Goal: Task Accomplishment & Management: Use online tool/utility

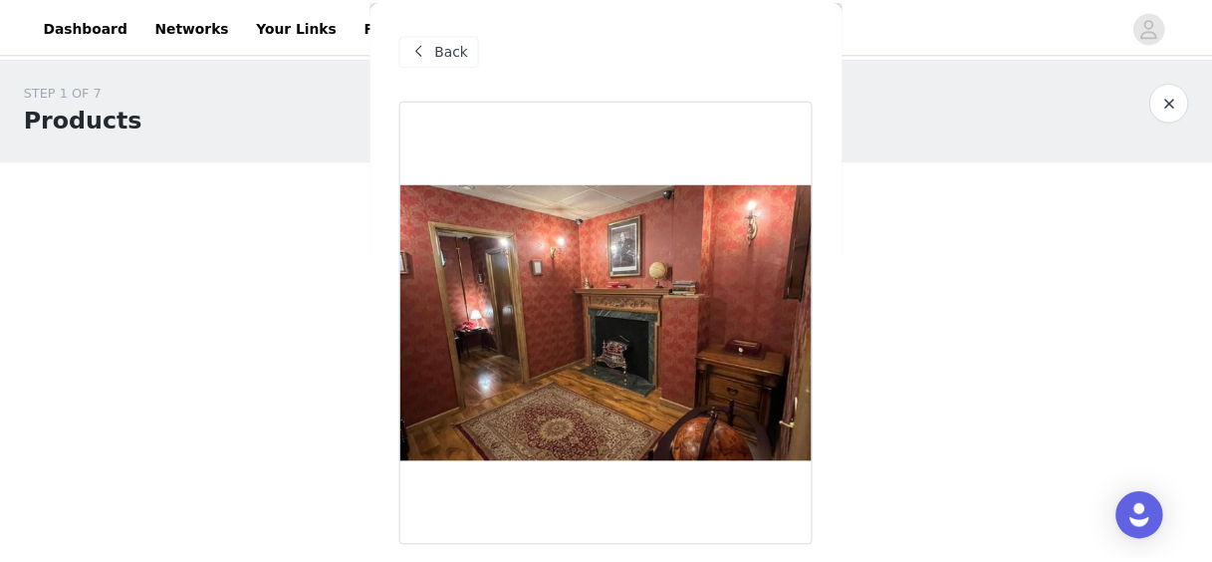
scroll to position [235, 0]
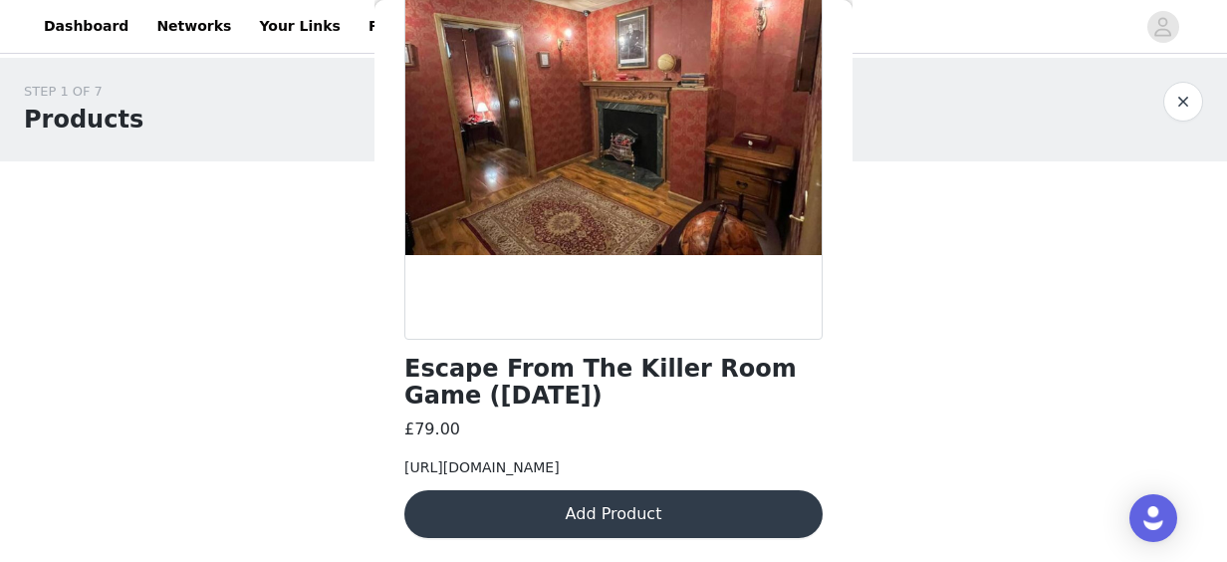
click at [353, 131] on div "STEP 1 OF 7 Products" at bounding box center [594, 110] width 1140 height 56
click at [1193, 110] on button "button" at bounding box center [1183, 102] width 40 height 40
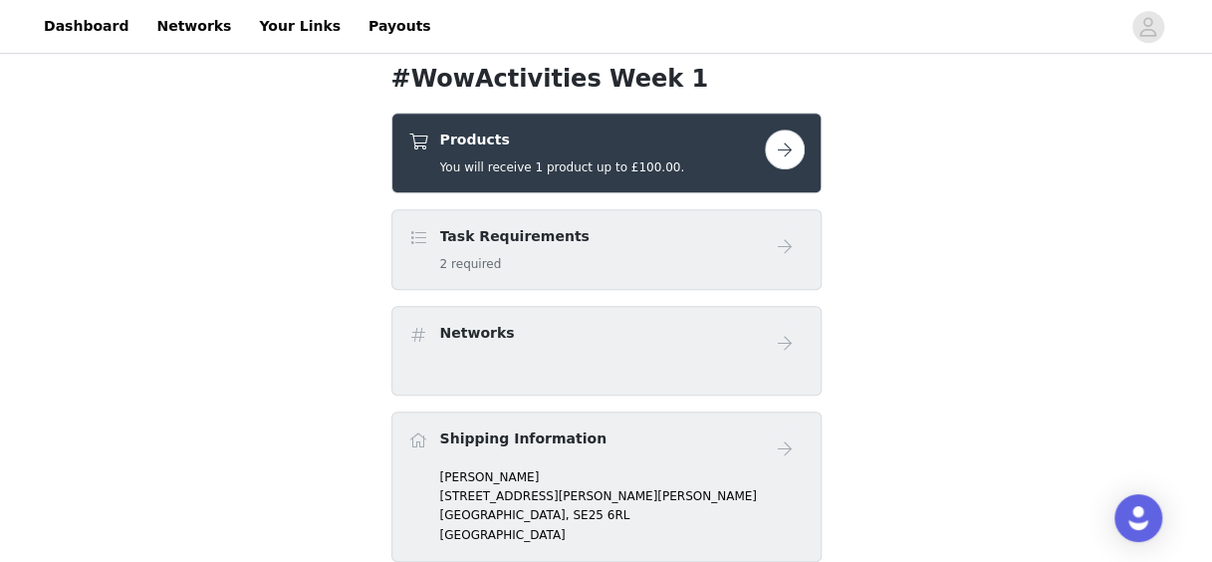
scroll to position [489, 0]
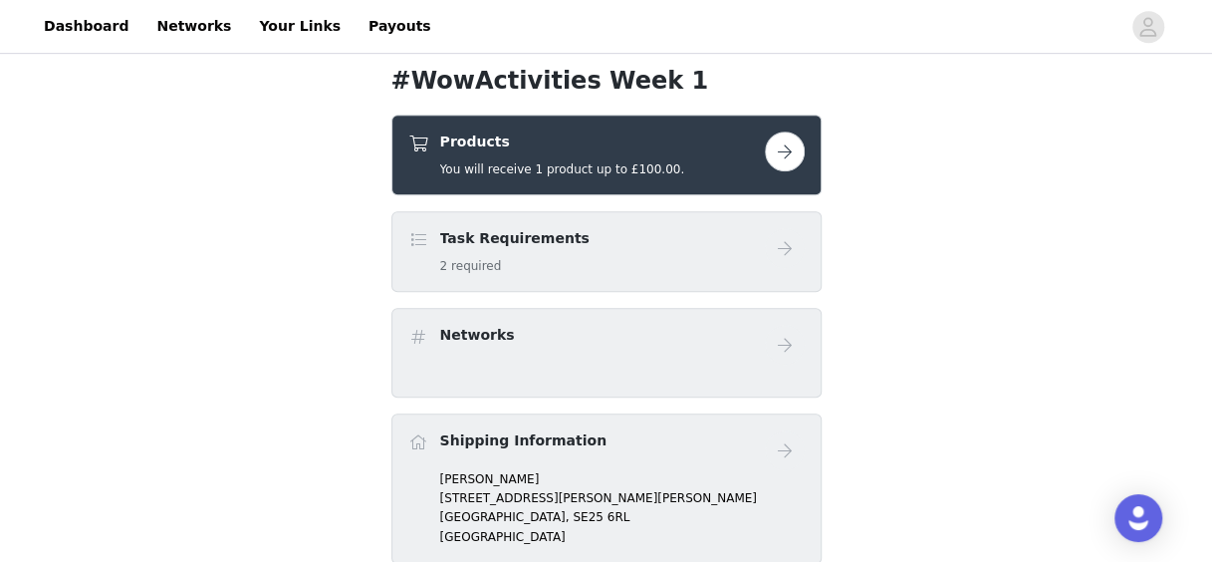
click at [708, 168] on div "Products You will receive 1 product up to £100.00." at bounding box center [586, 154] width 357 height 47
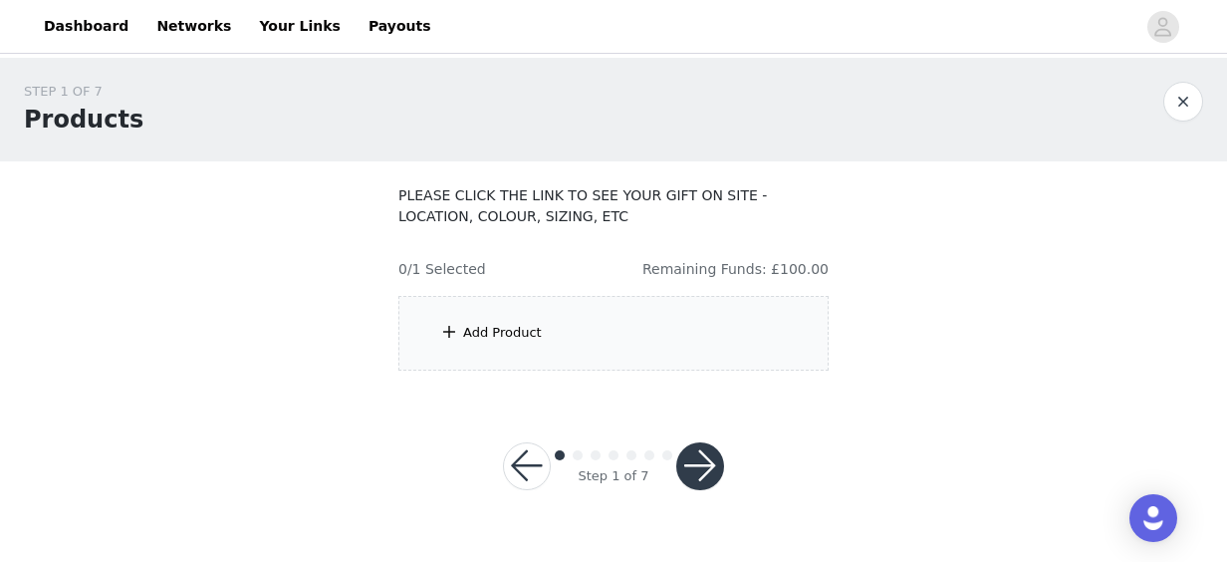
click at [703, 361] on div "Add Product" at bounding box center [613, 333] width 430 height 75
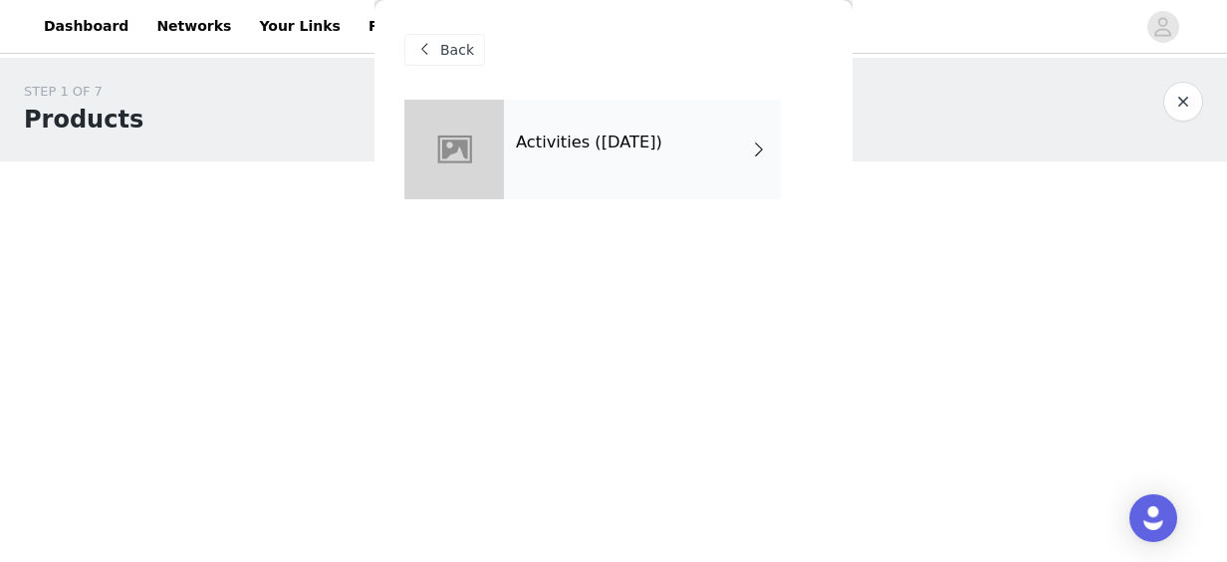
click at [678, 177] on div "Activities ([DATE])" at bounding box center [642, 150] width 277 height 100
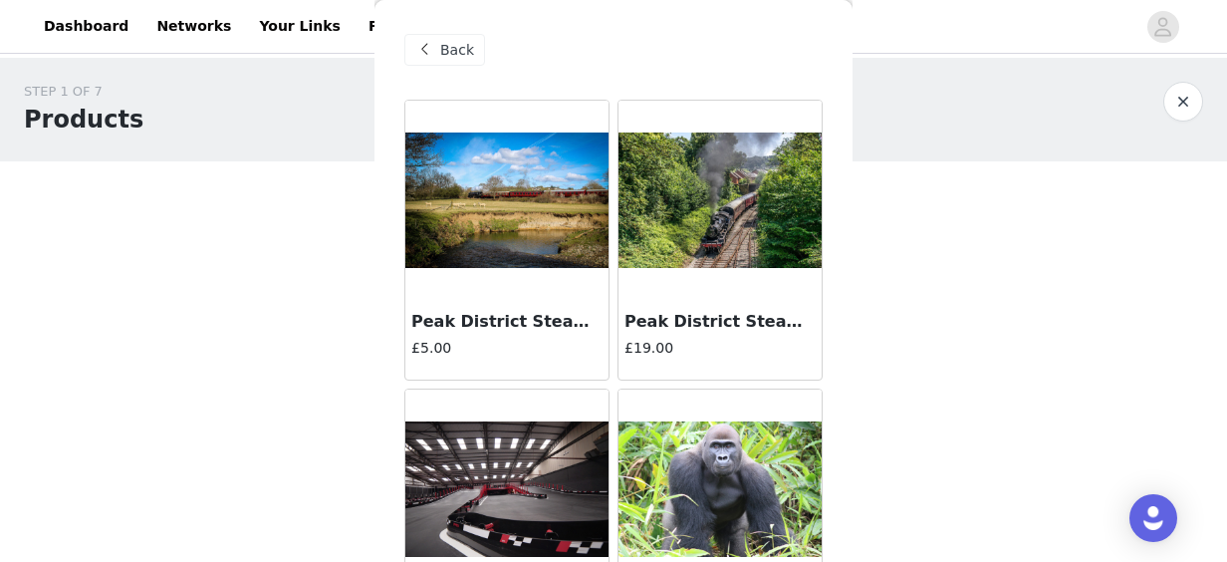
scroll to position [55, 0]
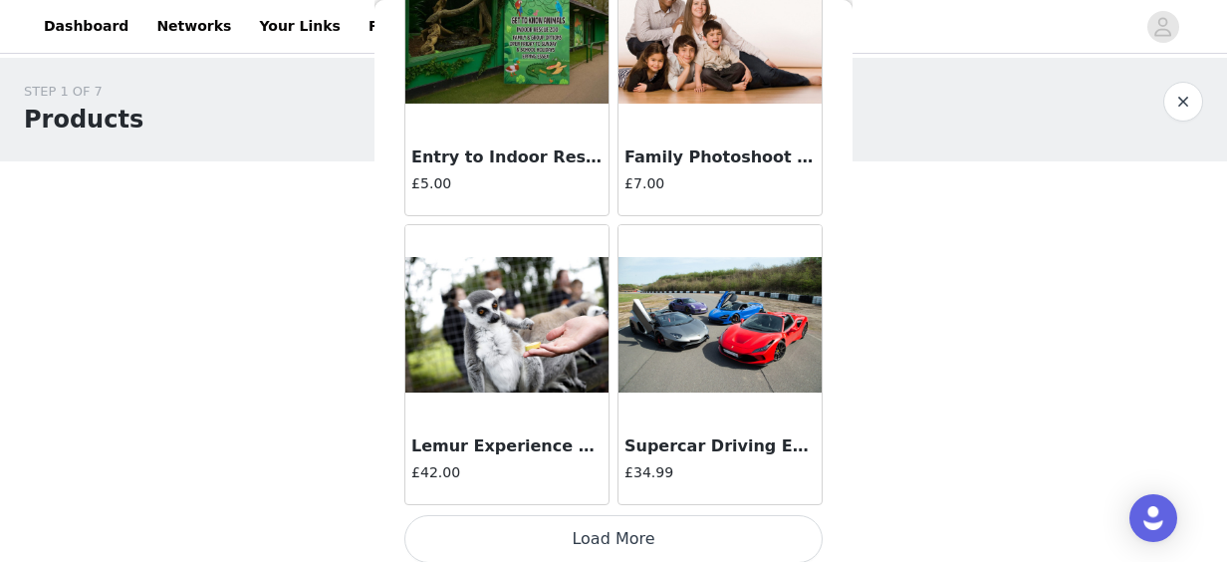
click at [759, 525] on button "Load More" at bounding box center [613, 539] width 418 height 48
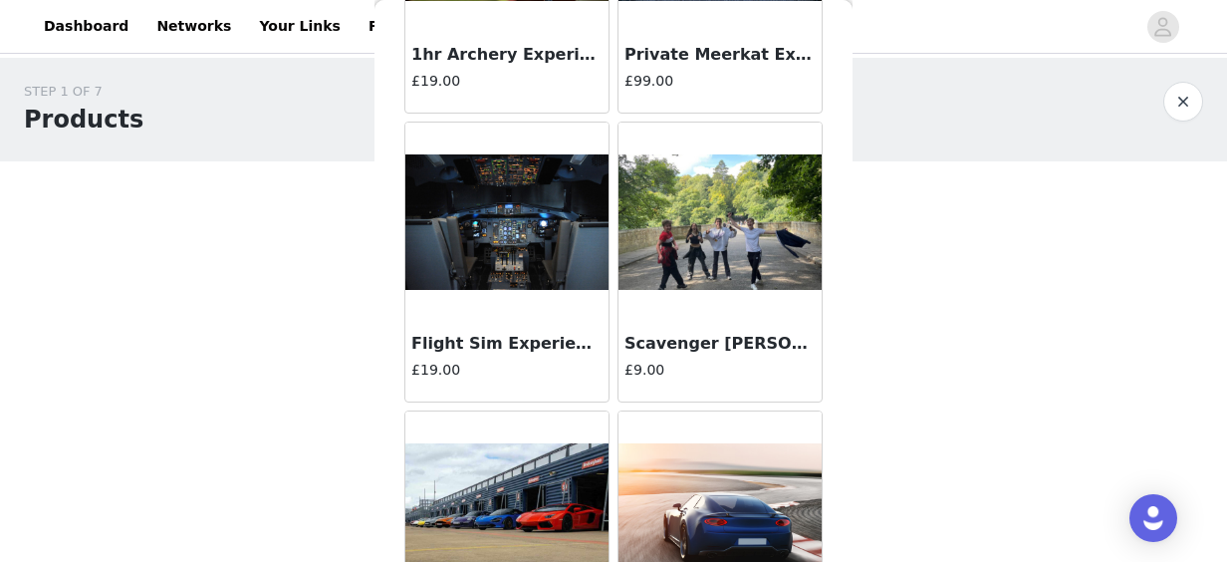
scroll to position [5361, 0]
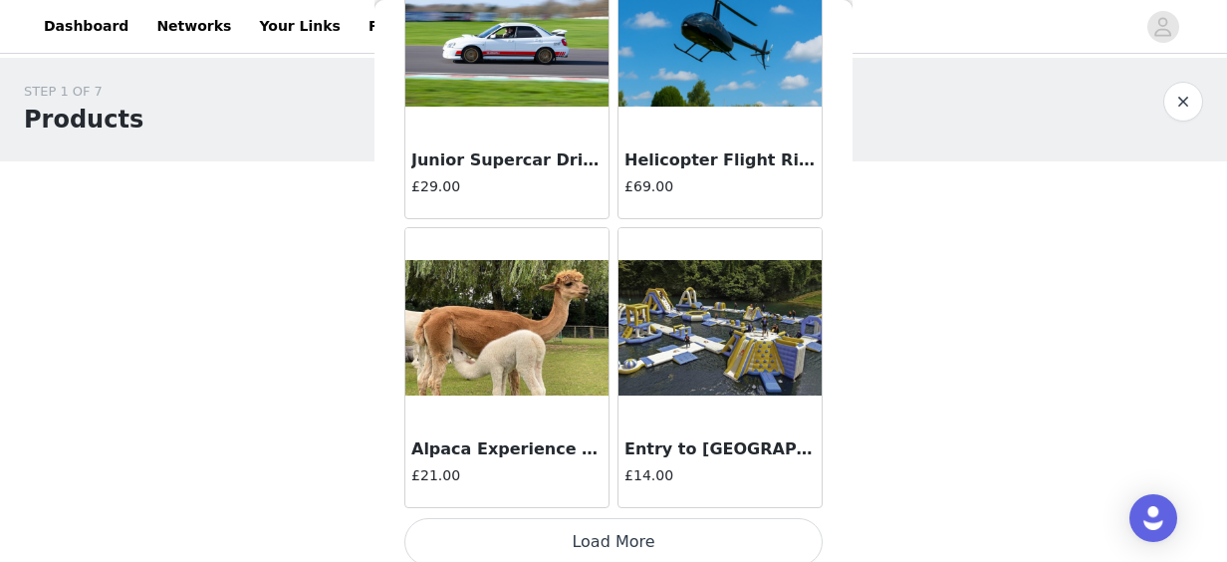
click at [752, 525] on button "Load More" at bounding box center [613, 542] width 418 height 48
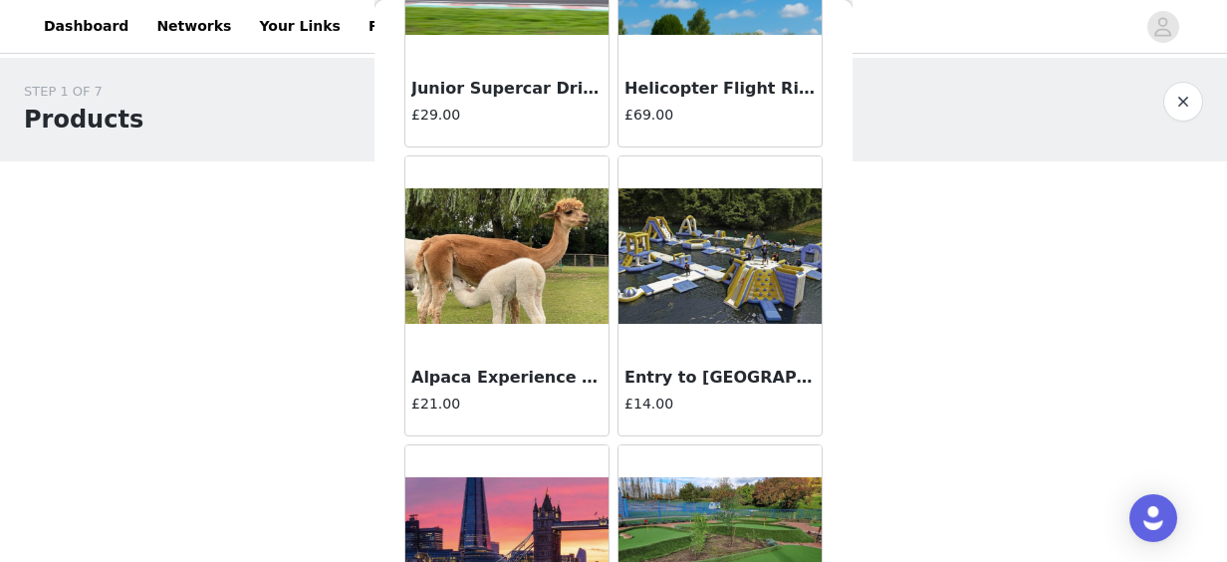
scroll to position [5435, 0]
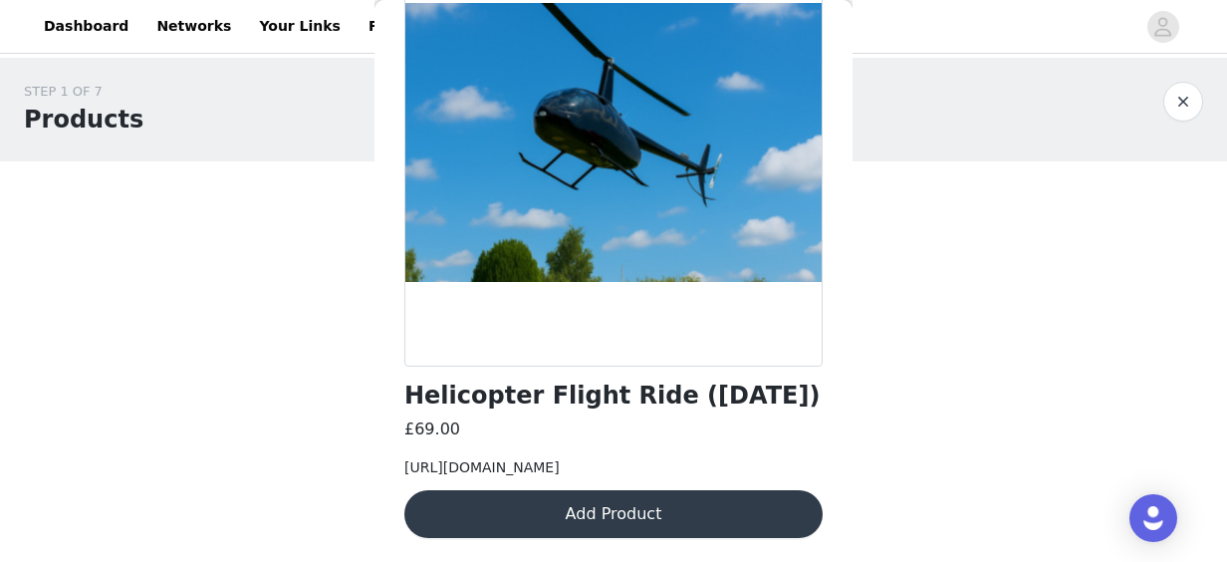
scroll to position [185, 0]
drag, startPoint x: 407, startPoint y: 464, endPoint x: 715, endPoint y: 497, distance: 309.5
click at [715, 478] on div "[URL][DOMAIN_NAME]" at bounding box center [613, 467] width 418 height 21
copy span "[URL][DOMAIN_NAME]"
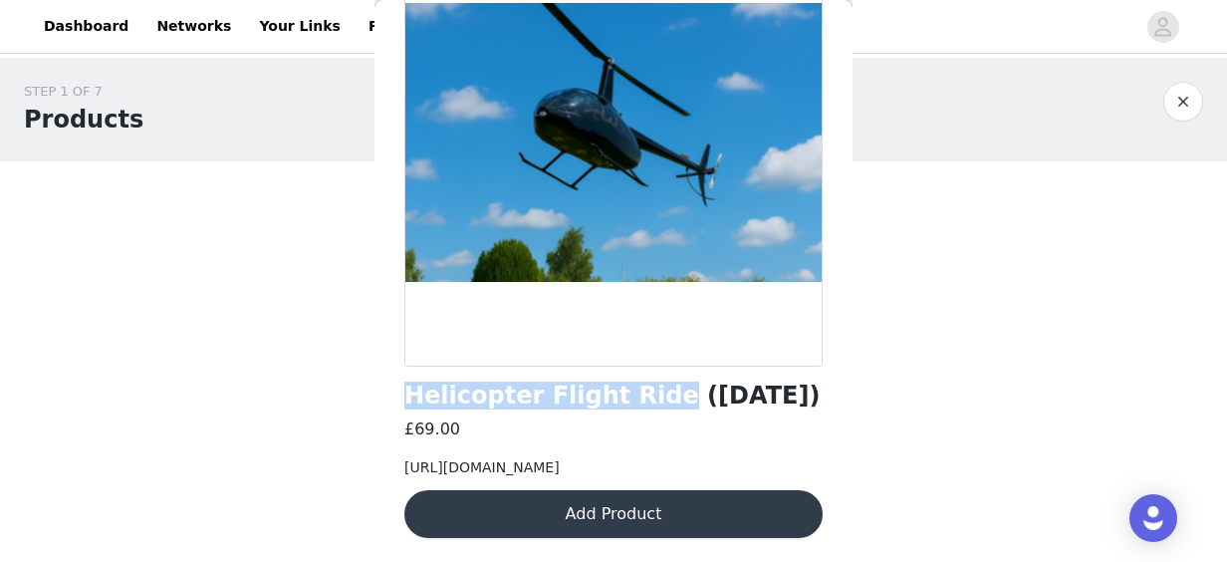
drag, startPoint x: 636, startPoint y: 384, endPoint x: 388, endPoint y: 388, distance: 247.1
click at [388, 388] on div "Back Helicopter Flight Ride ([DATE]) £69.00 [URL][DOMAIN_NAME] Add Product" at bounding box center [614, 281] width 478 height 562
copy h1 "Helicopter Flight Ride"
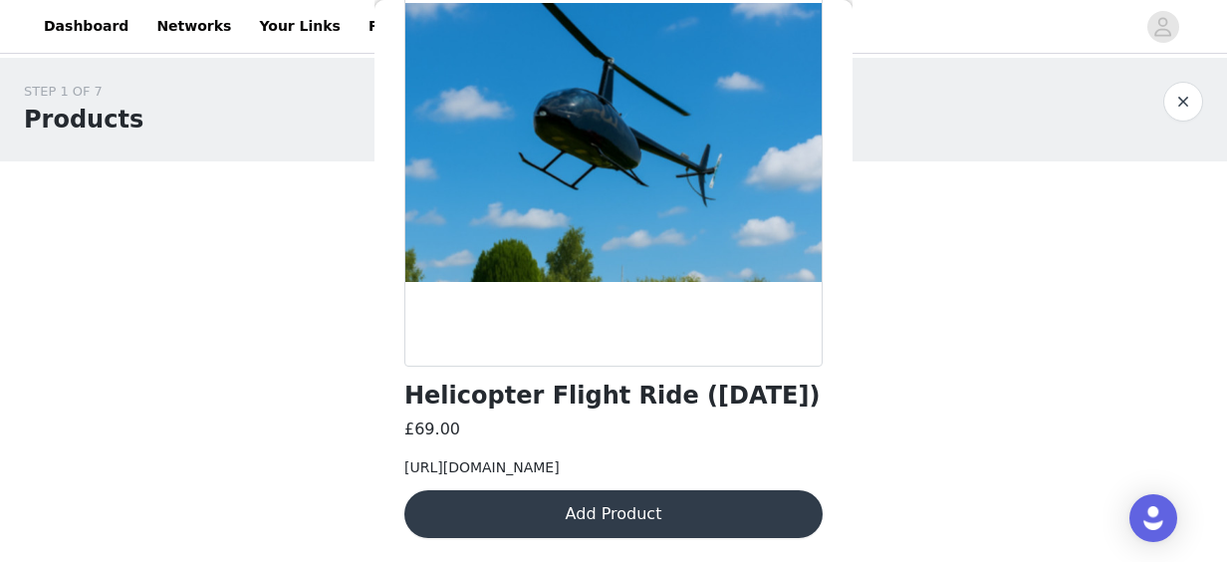
click at [900, 236] on div "STEP 1 OF 7 Products PLEASE CLICK THE LINK TO SEE YOUR GIFT ON SITE - LOCATION,…" at bounding box center [613, 226] width 1227 height 337
click at [1173, 114] on button "button" at bounding box center [1183, 102] width 40 height 40
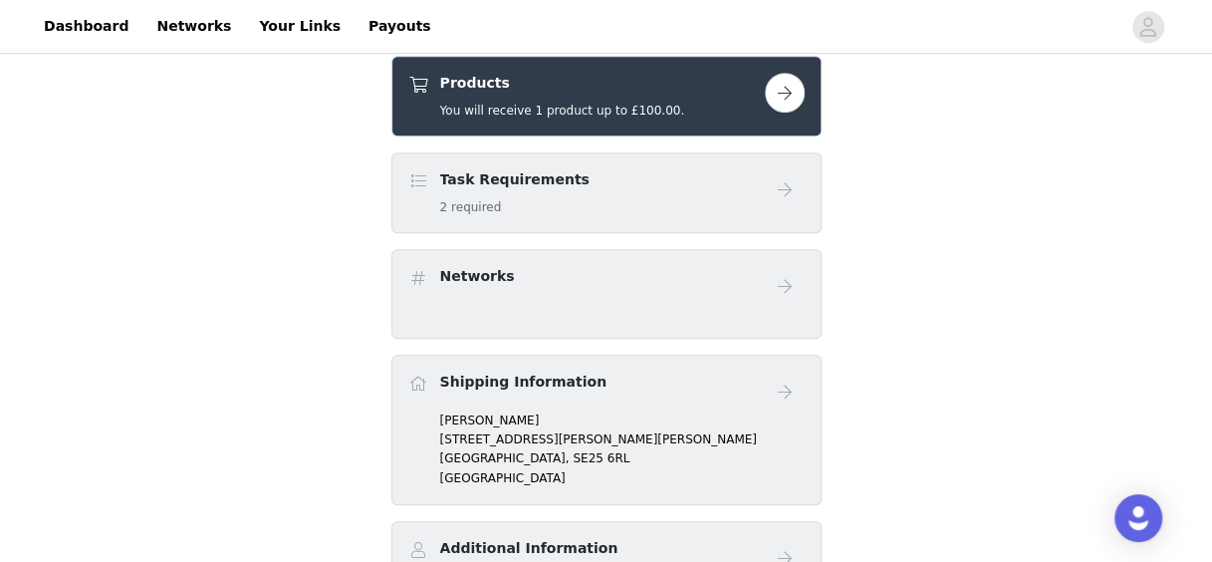
scroll to position [548, 0]
click at [659, 86] on div "Products You will receive 1 product up to £100.00." at bounding box center [586, 96] width 357 height 47
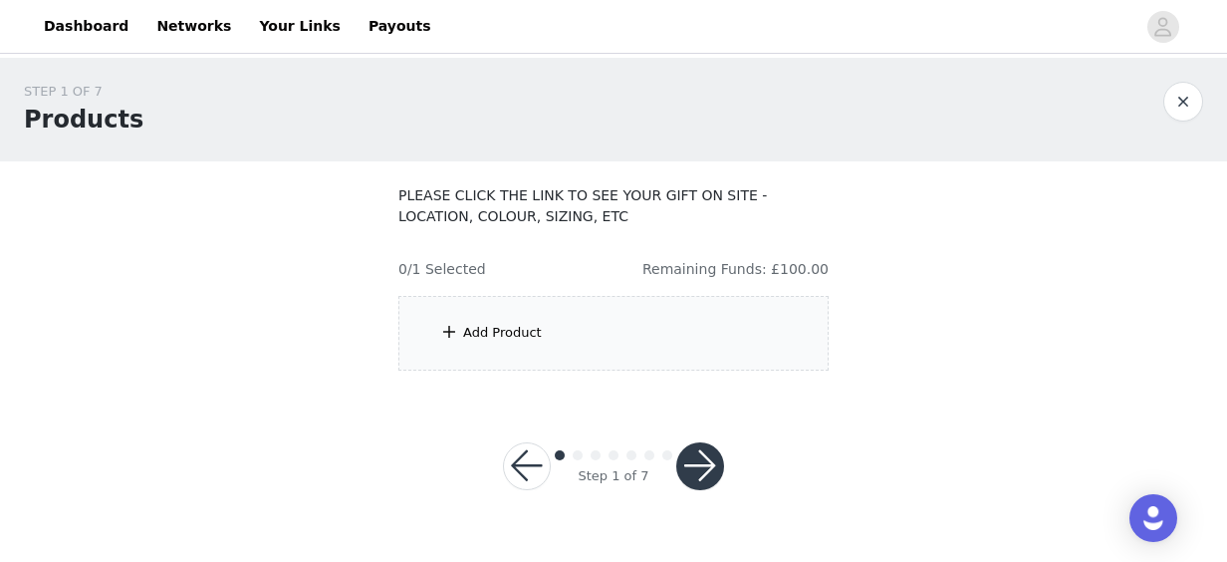
click at [674, 339] on div "Add Product" at bounding box center [613, 333] width 430 height 75
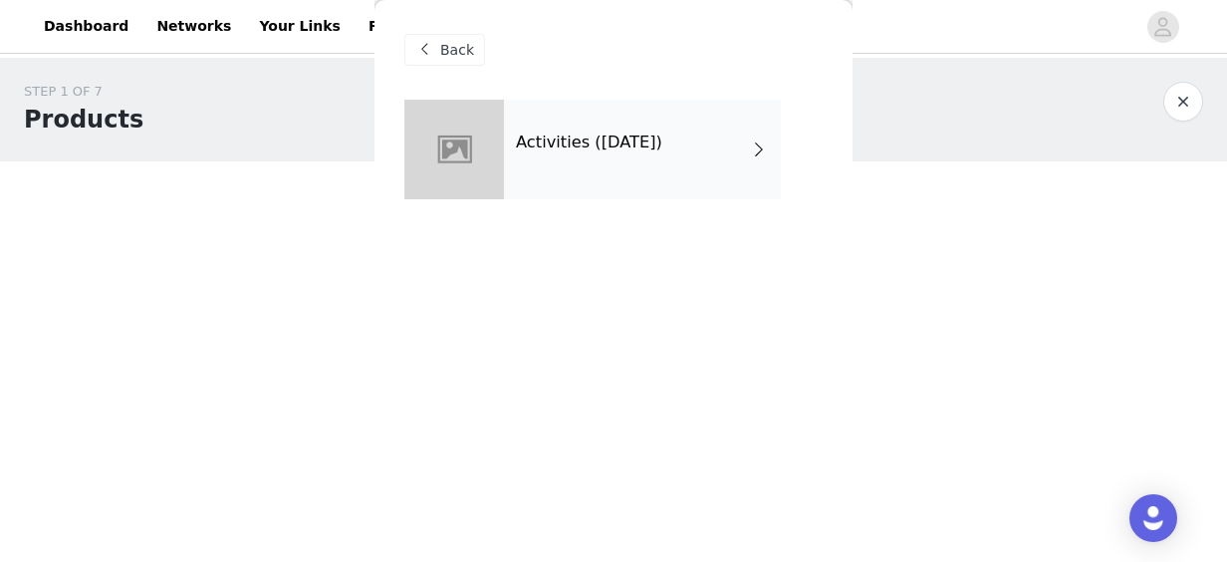
click at [705, 185] on div "Activities ([DATE])" at bounding box center [642, 150] width 277 height 100
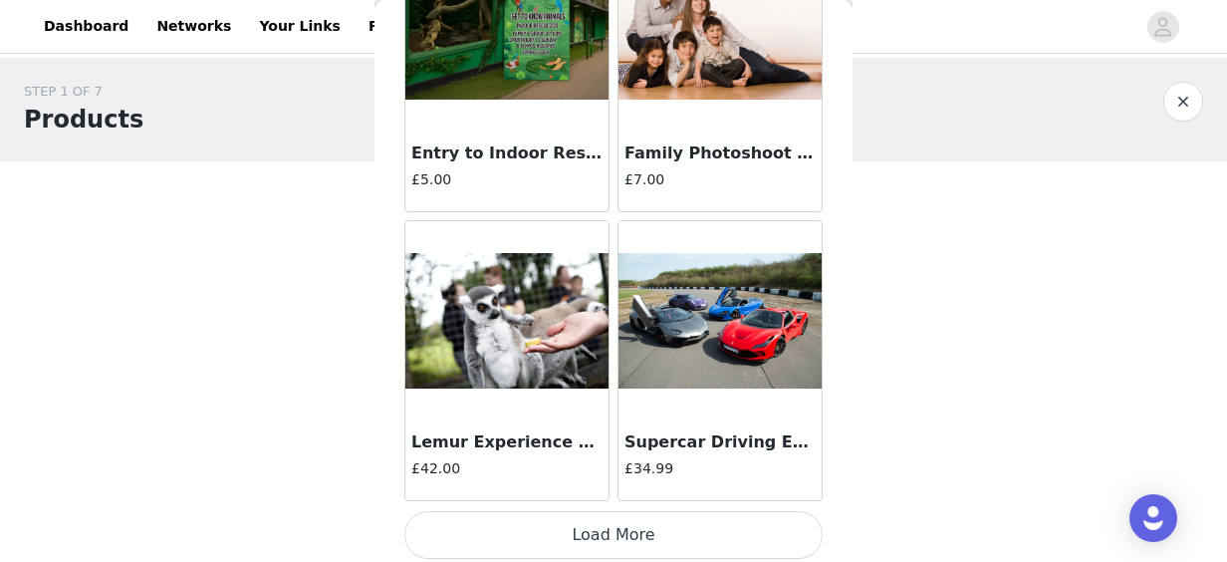
click at [735, 518] on button "Load More" at bounding box center [613, 535] width 418 height 48
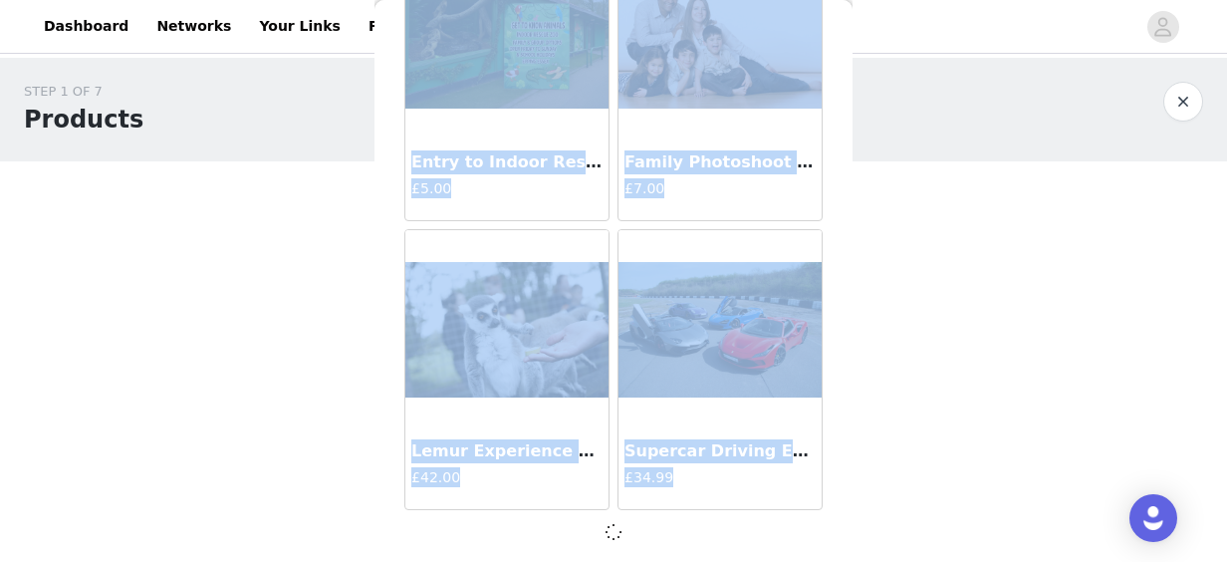
click at [735, 520] on div at bounding box center [613, 532] width 418 height 24
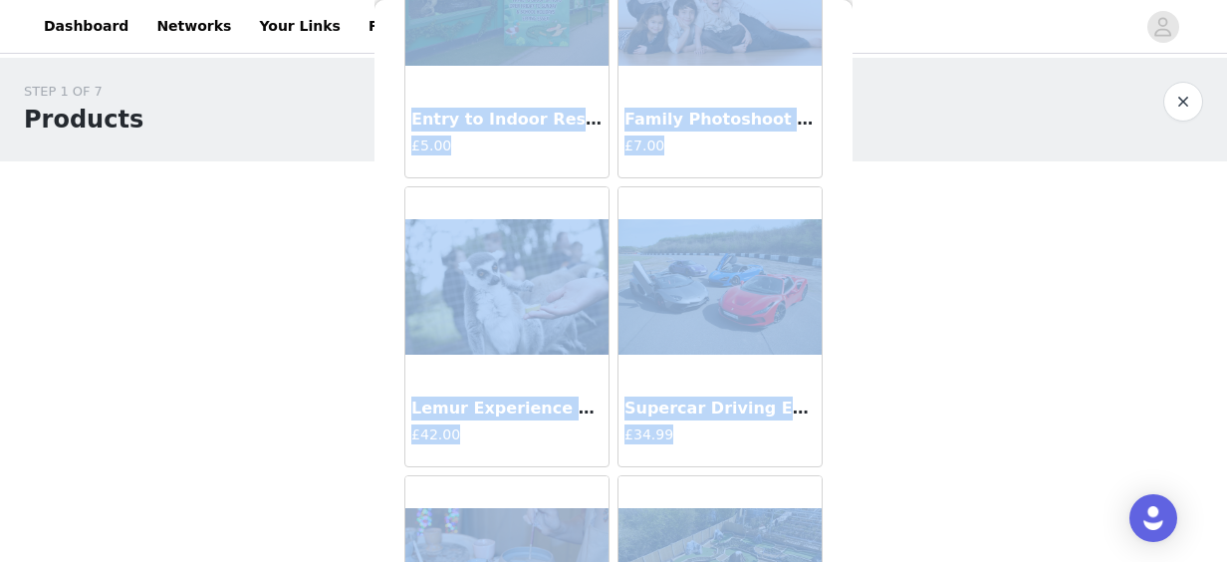
scroll to position [2526, 0]
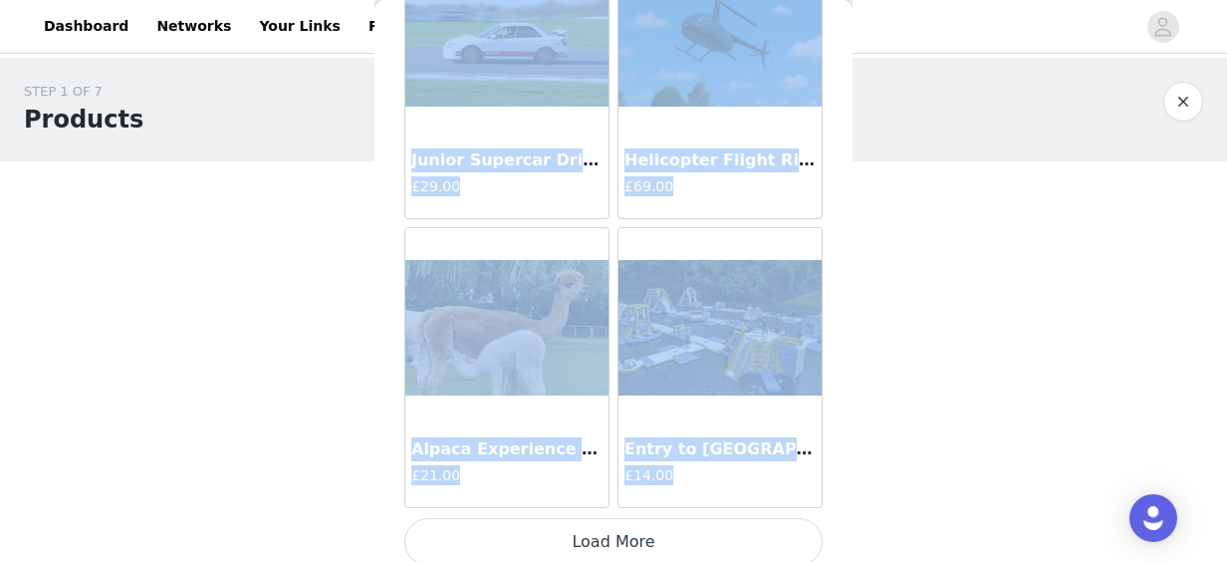
click at [777, 534] on button "Load More" at bounding box center [613, 542] width 418 height 48
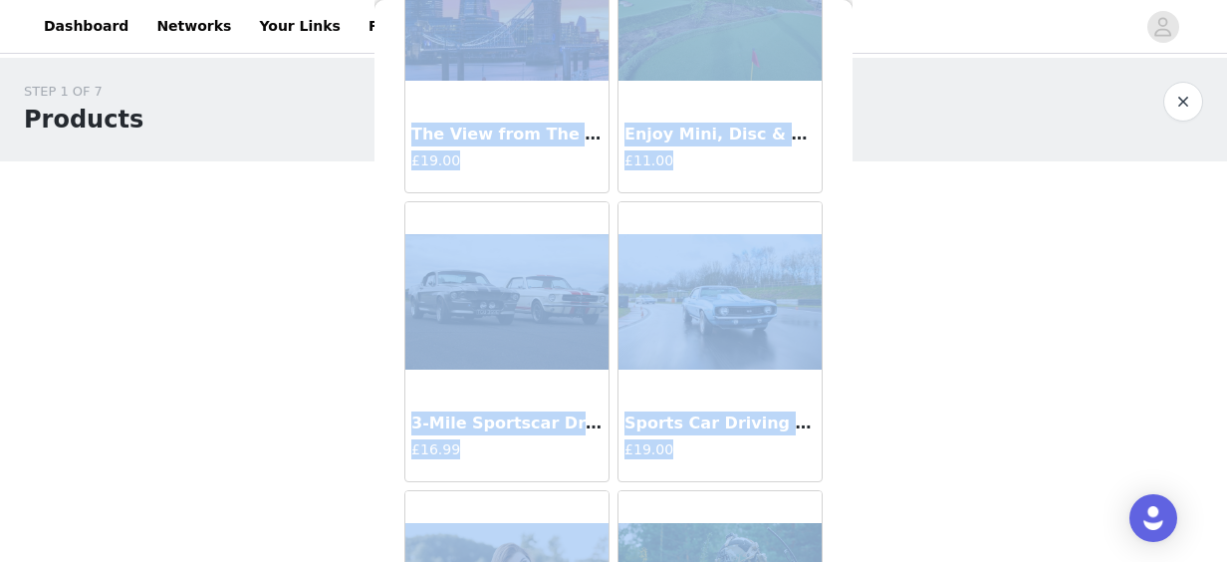
scroll to position [8244, 0]
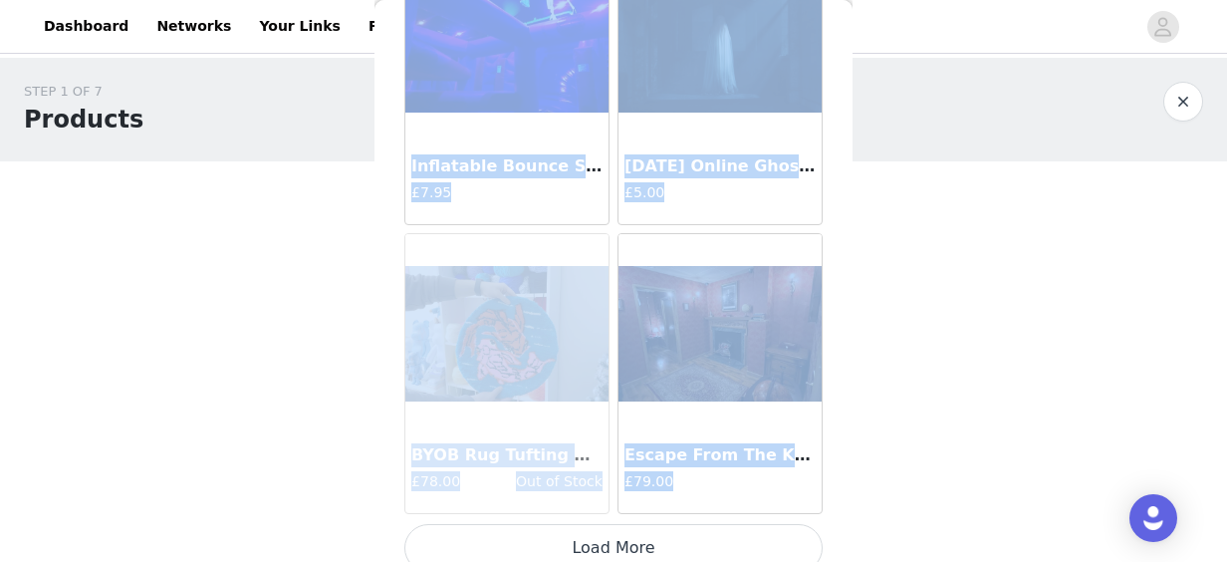
click at [723, 538] on button "Load More" at bounding box center [613, 548] width 418 height 48
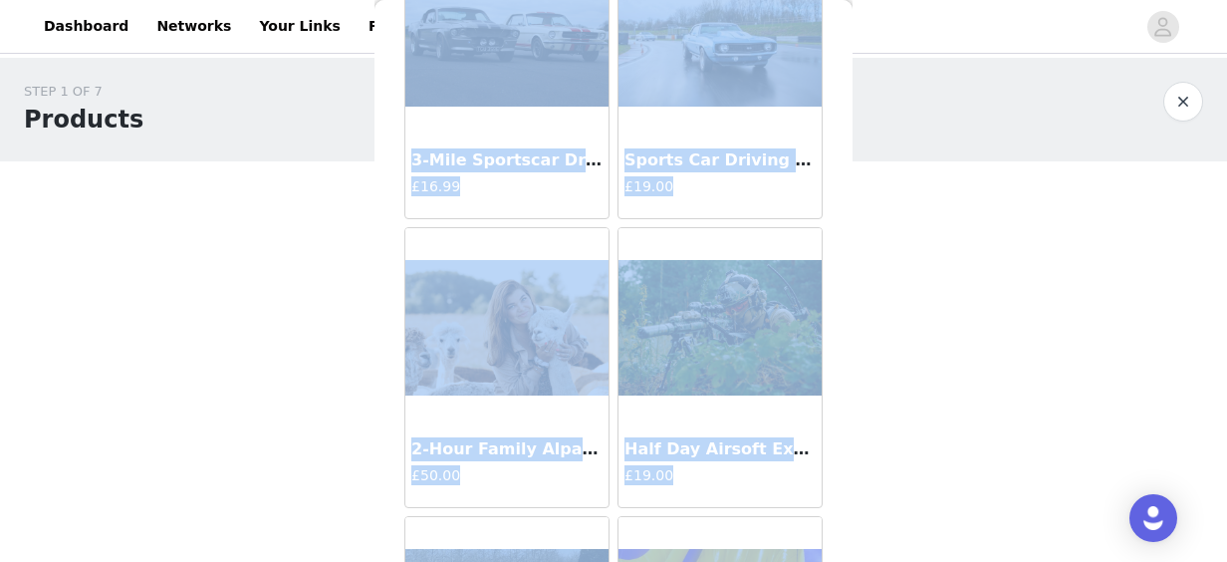
scroll to position [6226, 0]
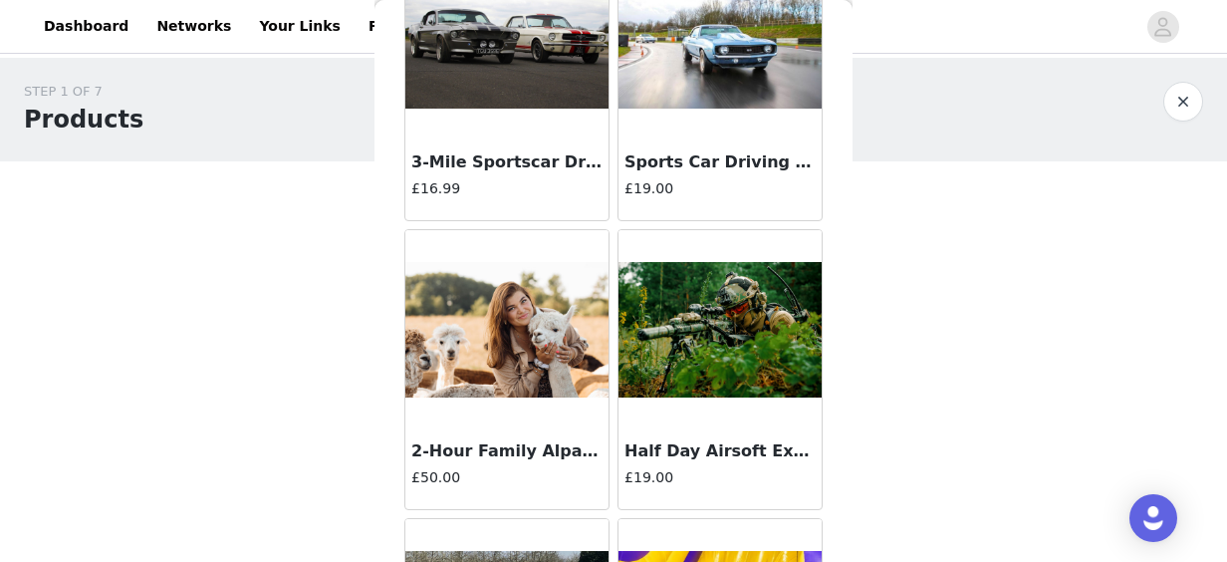
click at [978, 171] on div "STEP 1 OF 7 Products PLEASE CLICK THE LINK TO SEE YOUR GIFT ON SITE - LOCATION,…" at bounding box center [613, 226] width 1227 height 337
